Goal: Browse casually: Explore the website without a specific task or goal

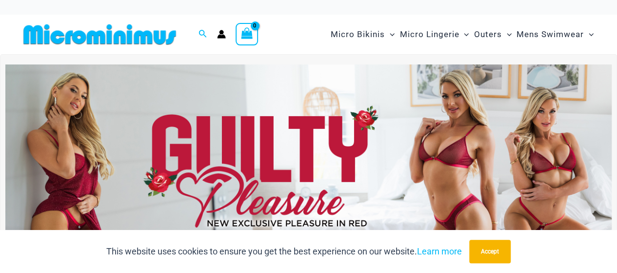
click at [379, 164] on img at bounding box center [308, 167] width 607 height 206
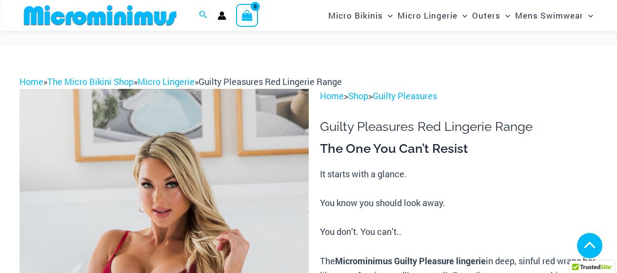
scroll to position [479, 0]
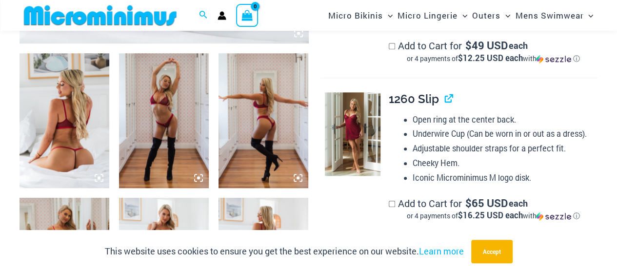
click at [199, 180] on icon at bounding box center [198, 177] width 9 height 9
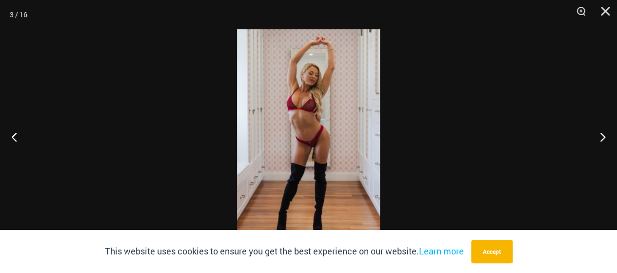
click at [291, 146] on img at bounding box center [308, 136] width 143 height 214
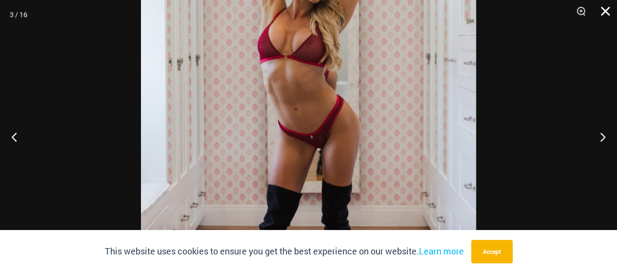
click at [606, 15] on button "Close" at bounding box center [602, 14] width 24 height 29
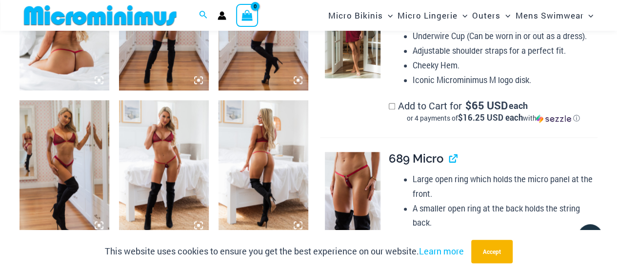
scroll to position [577, 0]
click at [176, 141] on img at bounding box center [164, 167] width 90 height 135
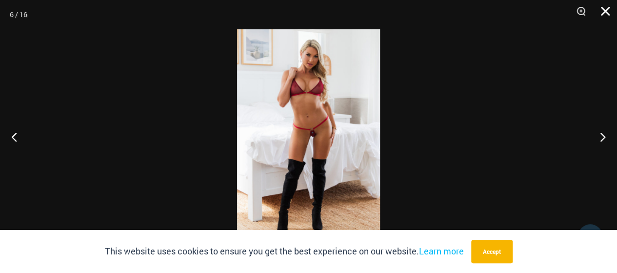
click at [606, 14] on button "Close" at bounding box center [602, 14] width 24 height 29
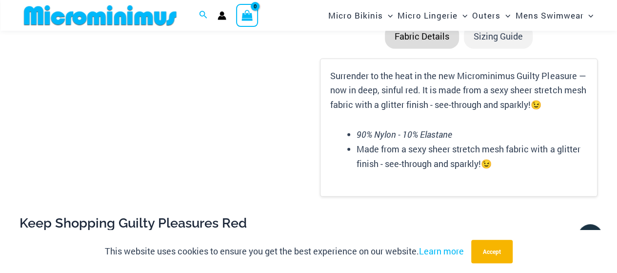
scroll to position [1259, 0]
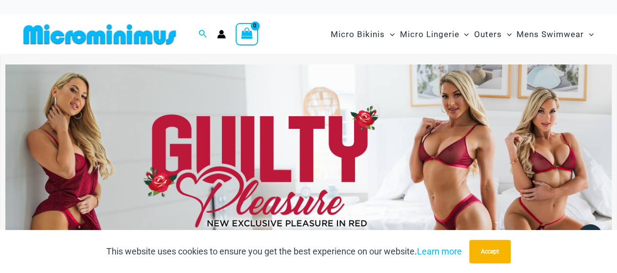
click at [278, 32] on div "Search for: Search Search No products in the cart. No products in the cart. Con…" at bounding box center [154, 35] width 268 height 40
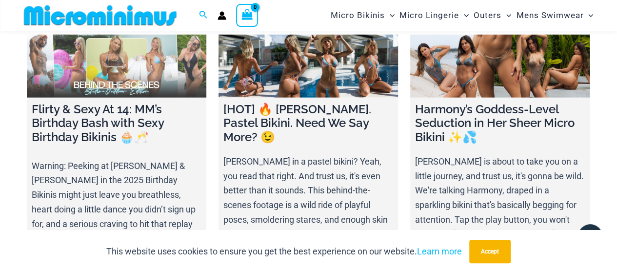
scroll to position [3256, 0]
click at [127, 73] on link at bounding box center [117, 66] width 180 height 63
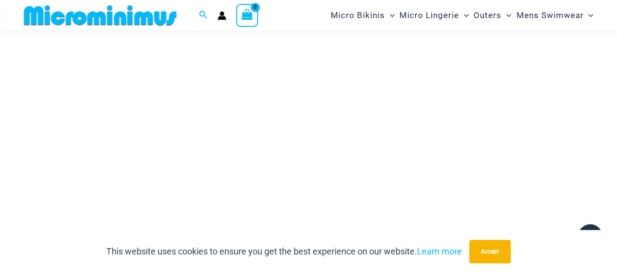
scroll to position [188, 0]
